Goal: Task Accomplishment & Management: Use online tool/utility

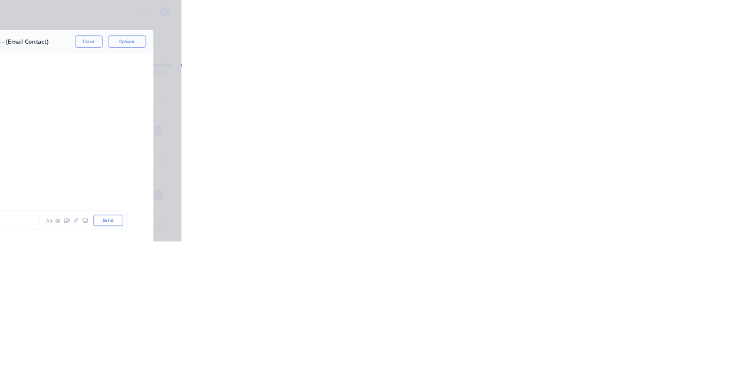
click at [631, 60] on button "Close" at bounding box center [609, 65] width 43 height 19
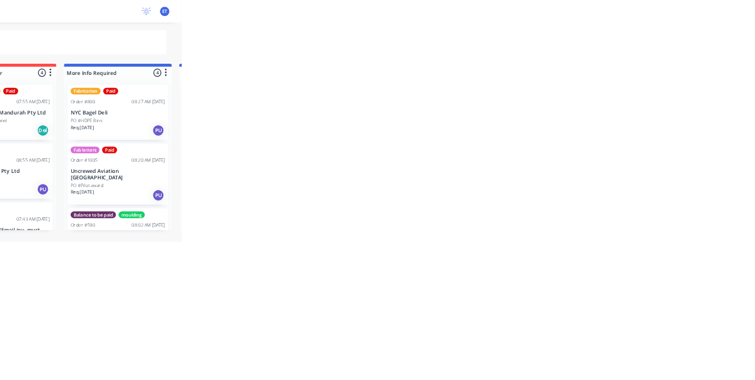
scroll to position [310, 0]
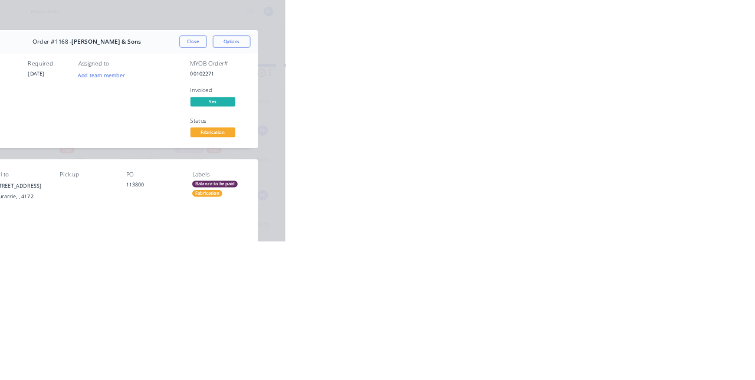
click at [156, 173] on button "Tracking" at bounding box center [100, 161] width 112 height 29
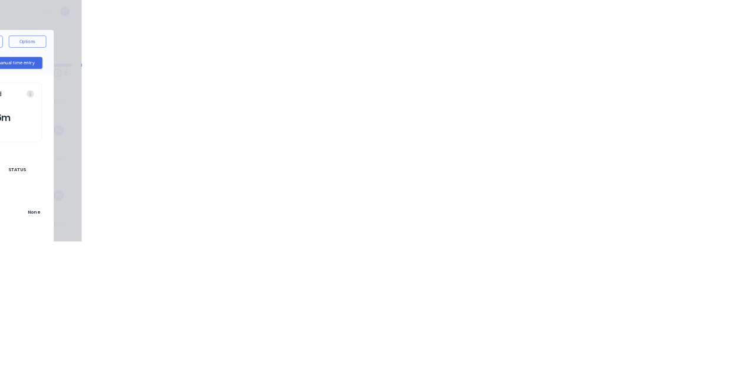
click at [500, 290] on div at bounding box center [456, 293] width 88 height 29
click at [474, 293] on button "button" at bounding box center [467, 293] width 15 height 15
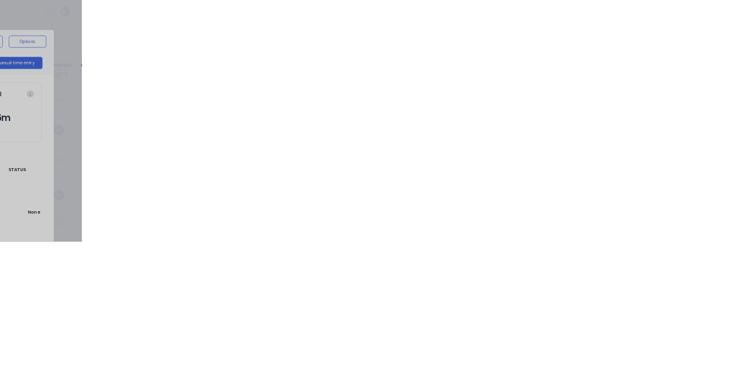
click at [373, 183] on button "Clock Off" at bounding box center [340, 187] width 65 height 19
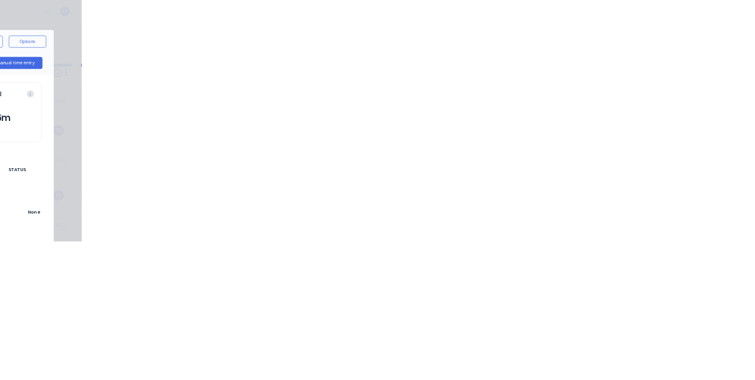
click at [463, 286] on button "button" at bounding box center [455, 293] width 15 height 15
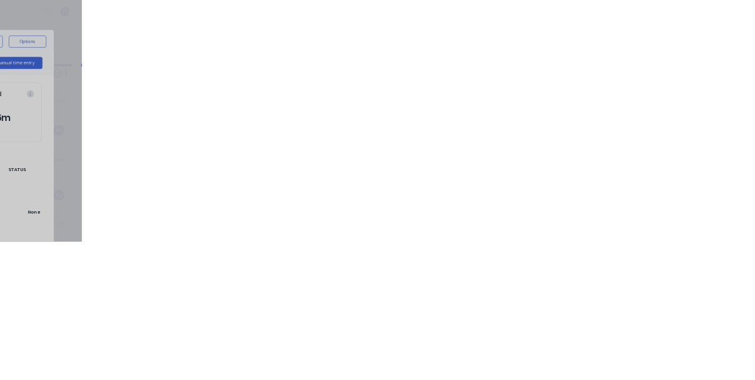
scroll to position [113, 0]
click at [373, 188] on button "Clock On" at bounding box center [340, 187] width 65 height 19
